Goal: Find specific page/section: Find specific page/section

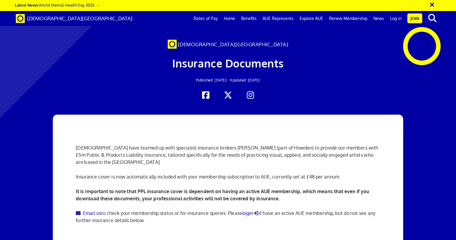
scroll to position [0, 4]
click at [395, 21] on link "Log in" at bounding box center [396, 18] width 18 height 15
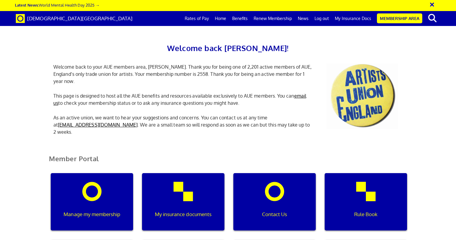
scroll to position [0, 2]
click at [347, 18] on link "My Insurance Docs" at bounding box center [353, 18] width 42 height 15
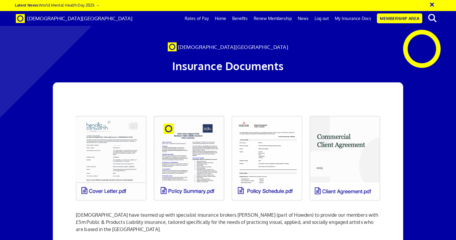
scroll to position [0, 4]
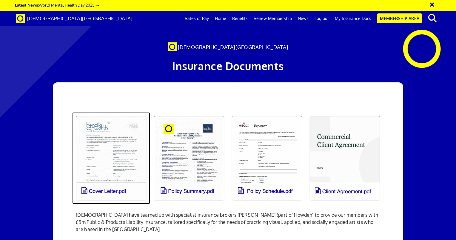
click at [116, 190] on link at bounding box center [111, 158] width 78 height 92
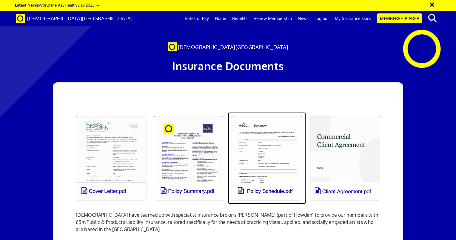
click at [271, 190] on link at bounding box center [267, 158] width 78 height 92
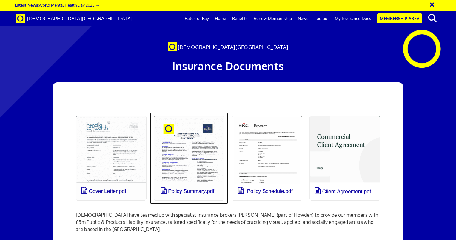
click at [197, 191] on link at bounding box center [189, 158] width 78 height 92
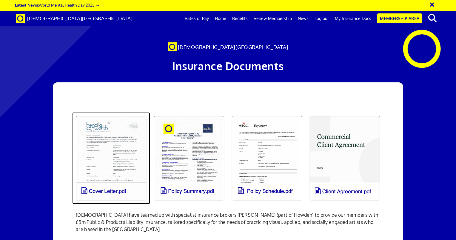
click at [112, 189] on link at bounding box center [111, 158] width 78 height 92
